Goal: Task Accomplishment & Management: Manage account settings

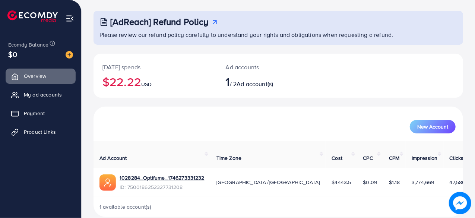
scroll to position [38, 0]
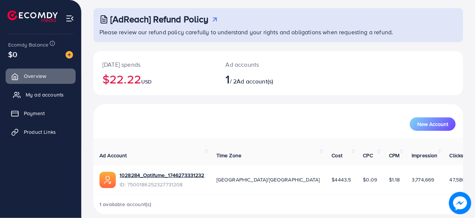
click at [27, 96] on span "My ad accounts" at bounding box center [45, 94] width 38 height 7
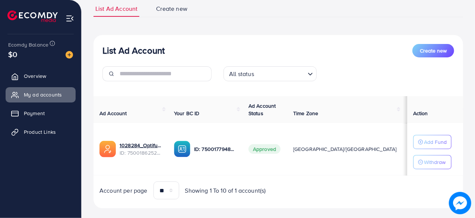
scroll to position [65, 0]
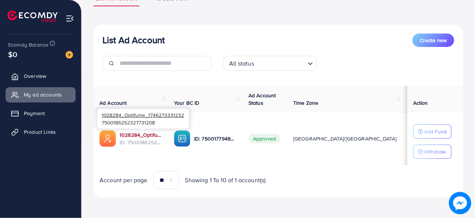
click at [142, 134] on link "1028284_Optifume_1746273331232" at bounding box center [141, 134] width 42 height 7
